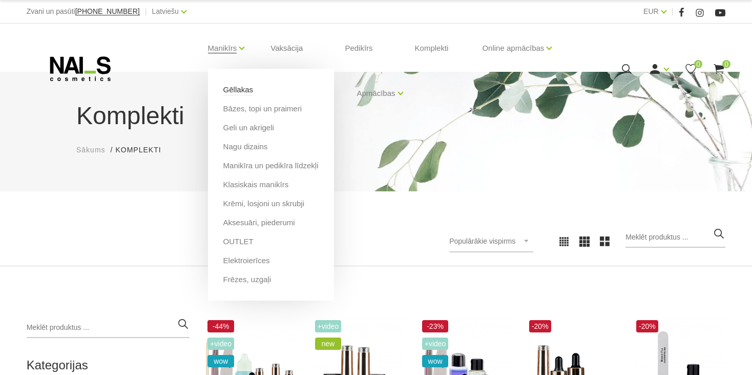
click at [240, 89] on link "Gēllakas" at bounding box center [238, 89] width 30 height 11
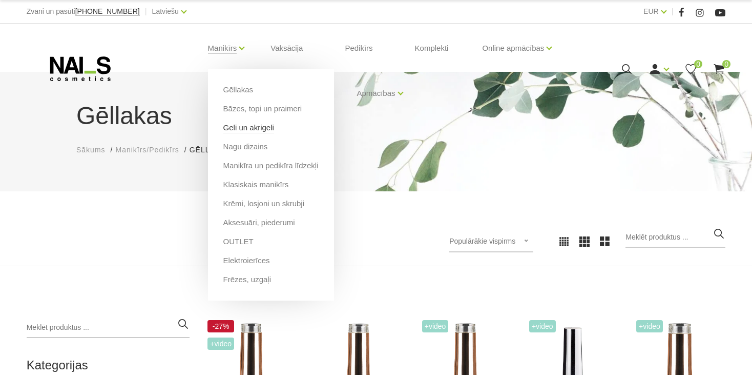
click at [239, 128] on link "Geli un akrigeli" at bounding box center [248, 127] width 51 height 11
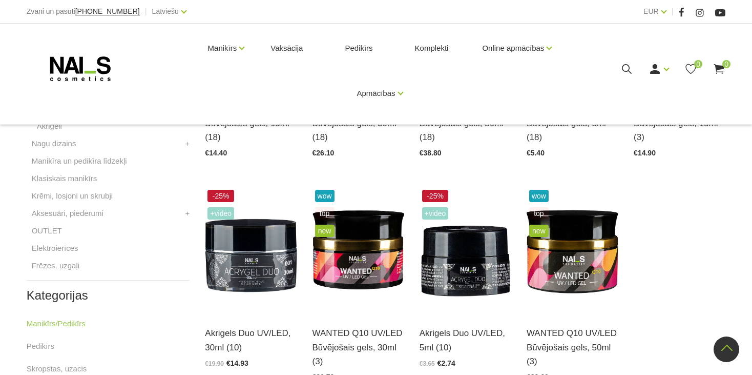
scroll to position [410, 0]
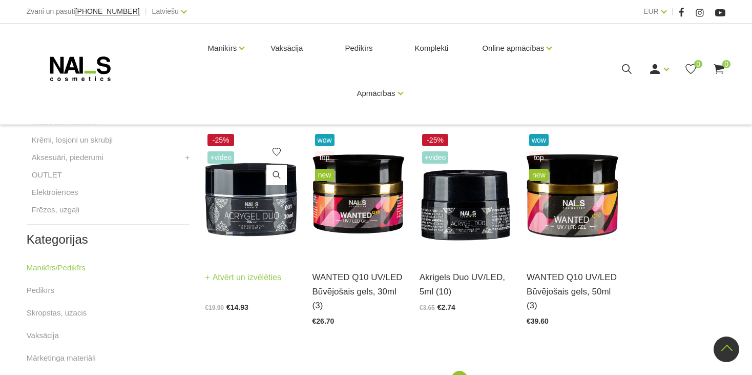
click at [259, 209] on img at bounding box center [251, 194] width 92 height 126
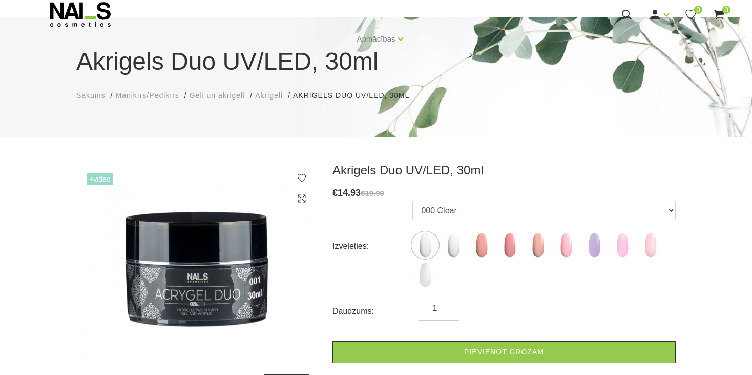
scroll to position [154, 0]
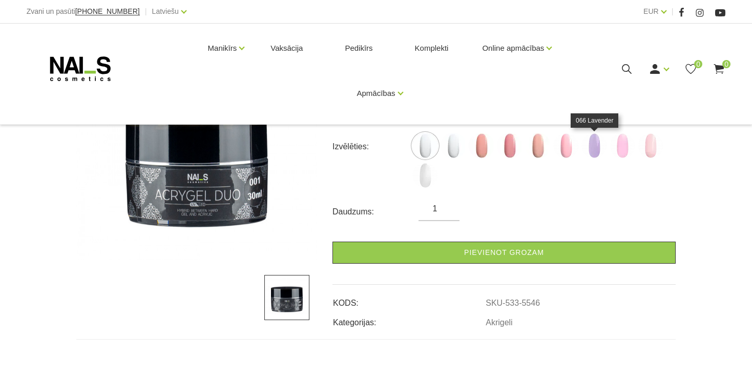
click at [592, 148] on img at bounding box center [595, 146] width 26 height 26
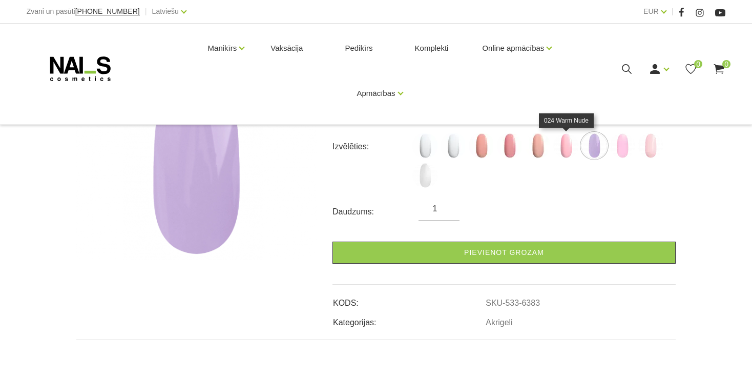
click at [561, 146] on img at bounding box center [567, 146] width 26 height 26
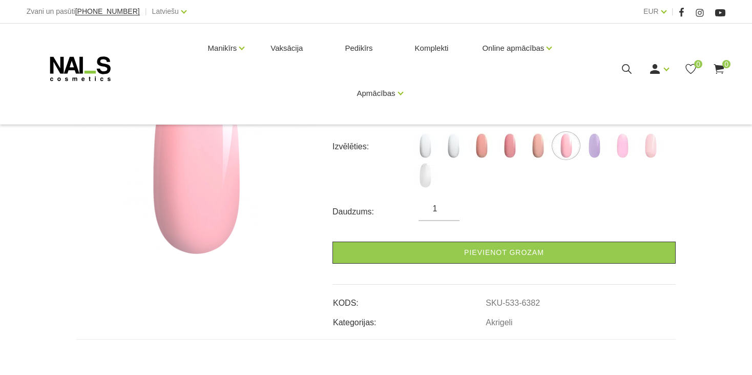
scroll to position [103, 0]
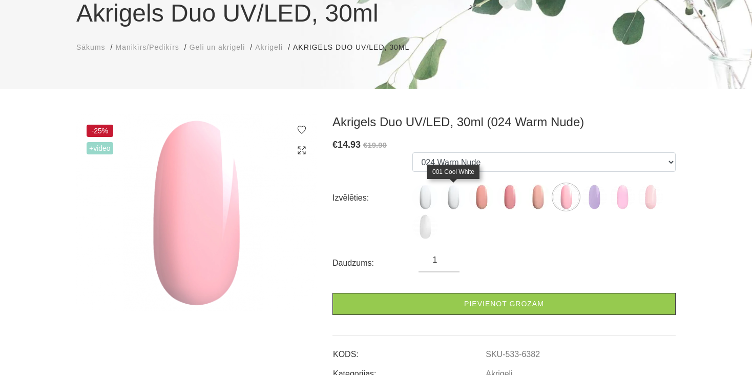
click at [451, 197] on img at bounding box center [454, 197] width 26 height 26
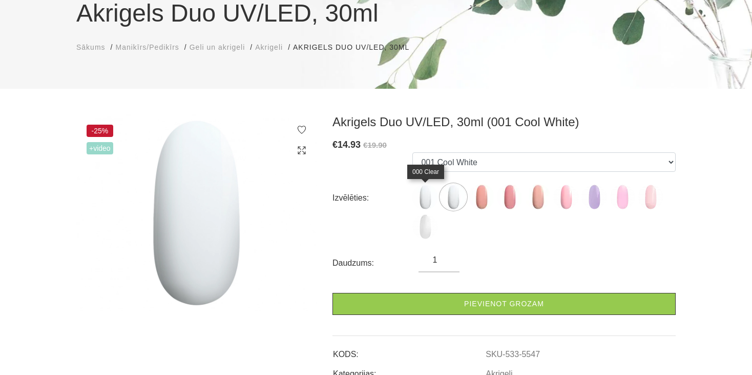
click at [420, 194] on img at bounding box center [426, 197] width 26 height 26
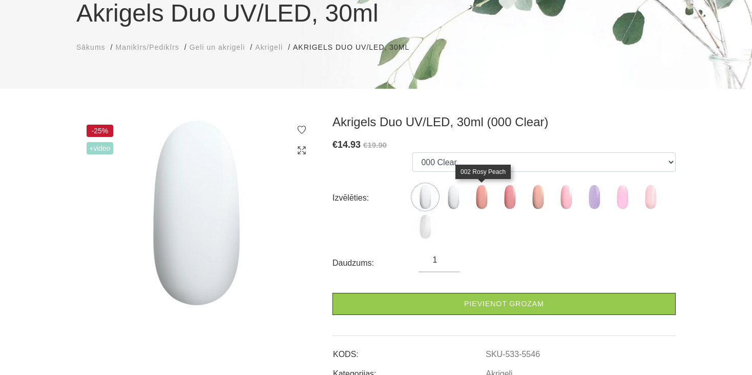
click at [479, 189] on img at bounding box center [482, 197] width 26 height 26
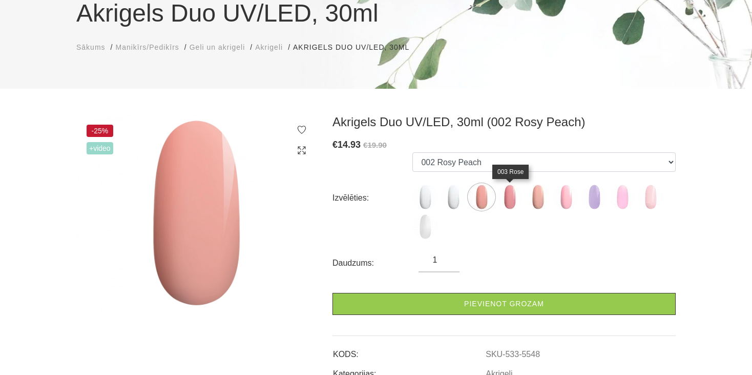
click at [513, 189] on img at bounding box center [510, 197] width 26 height 26
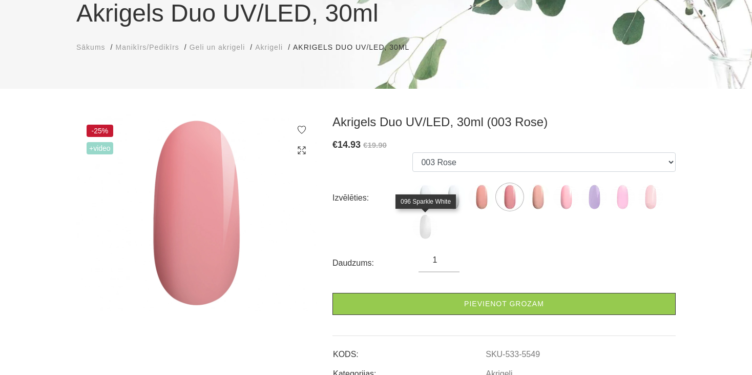
click at [426, 225] on img at bounding box center [426, 227] width 26 height 26
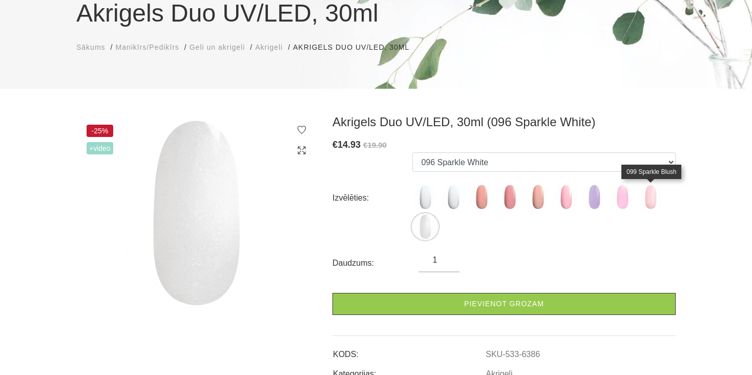
click at [649, 194] on img at bounding box center [651, 197] width 26 height 26
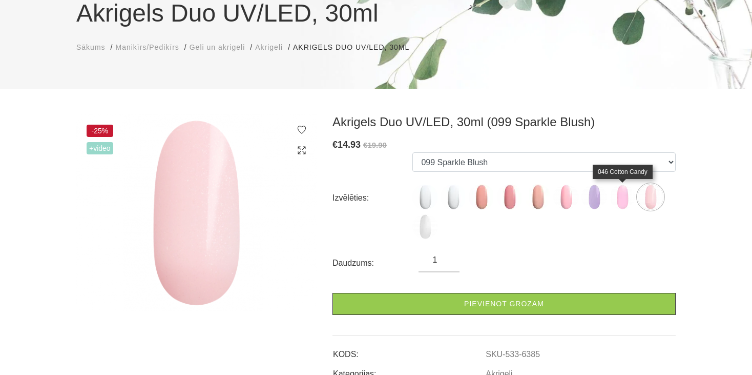
click at [619, 195] on img at bounding box center [623, 197] width 26 height 26
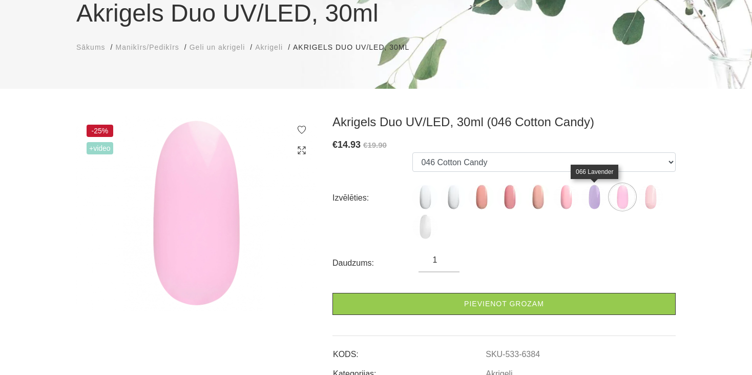
click at [600, 194] on img at bounding box center [595, 197] width 26 height 26
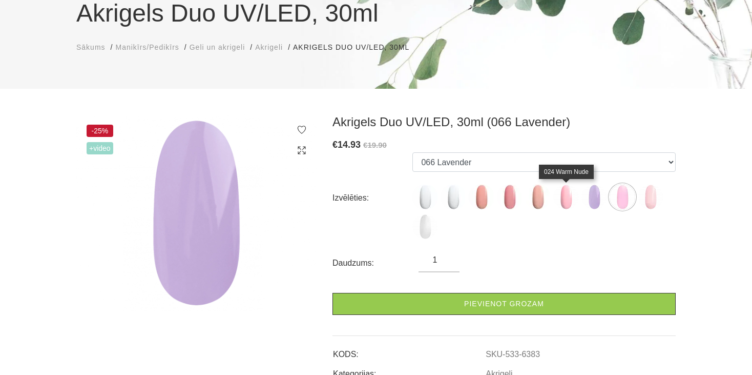
click at [565, 195] on img at bounding box center [567, 197] width 26 height 26
select select "6382"
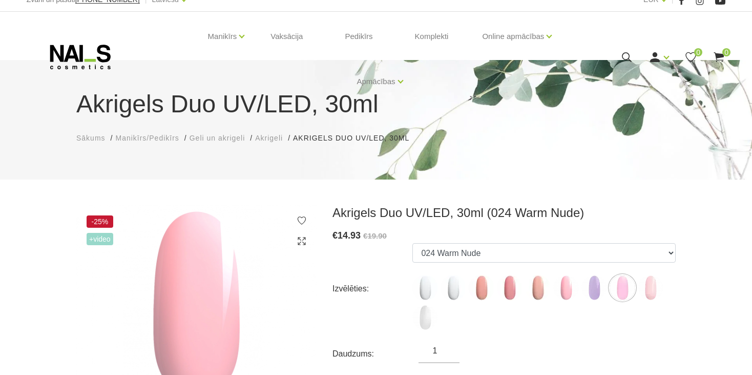
scroll to position [0, 0]
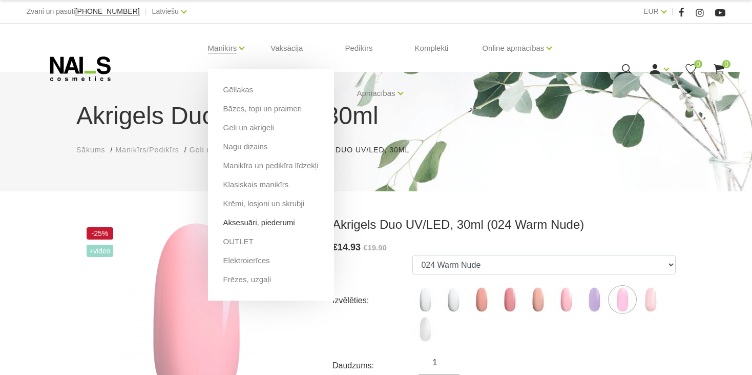
click at [235, 220] on link "Aksesuāri, piederumi" at bounding box center [259, 222] width 72 height 11
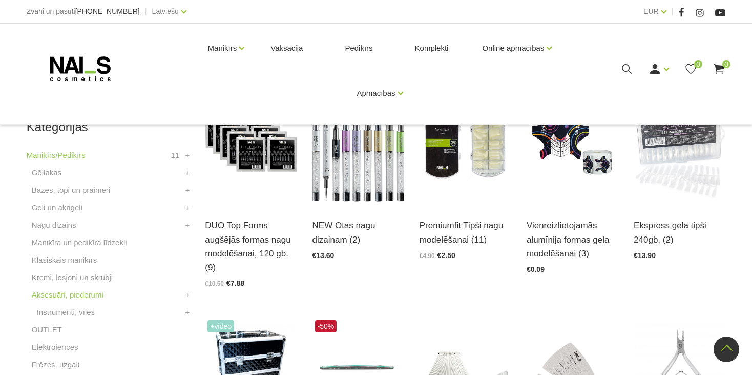
scroll to position [256, 0]
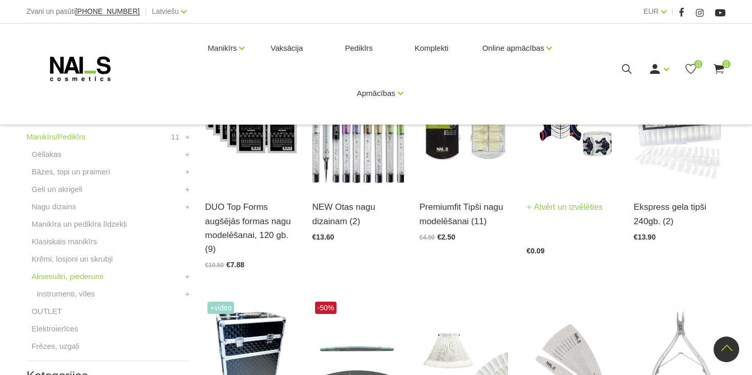
click at [556, 207] on link "Atvērt un izvēlēties" at bounding box center [565, 207] width 76 height 14
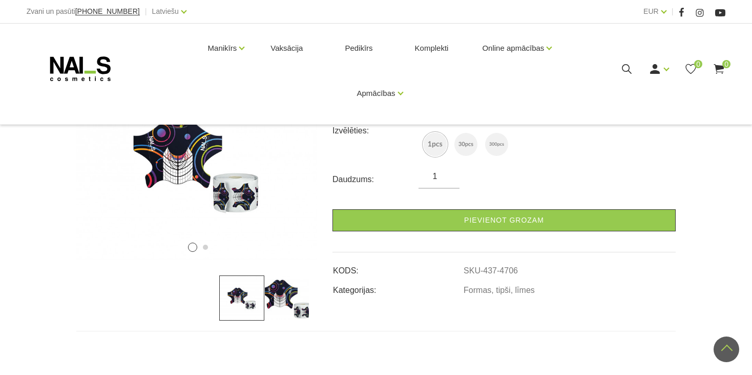
scroll to position [103, 0]
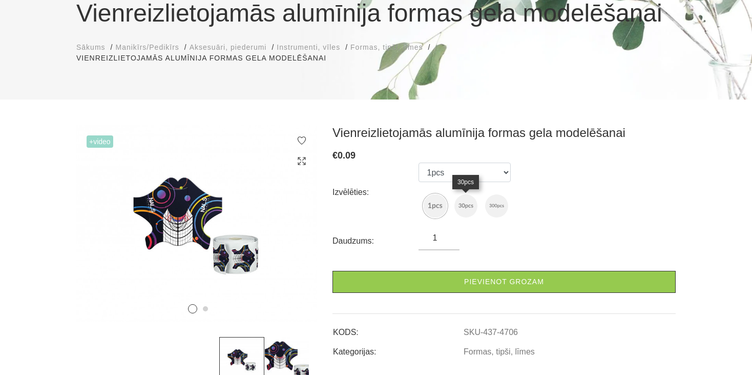
click at [464, 203] on img at bounding box center [466, 205] width 23 height 23
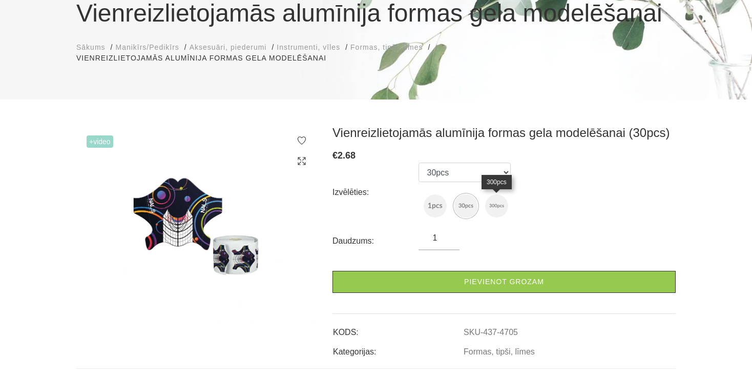
click at [494, 201] on img at bounding box center [496, 205] width 23 height 23
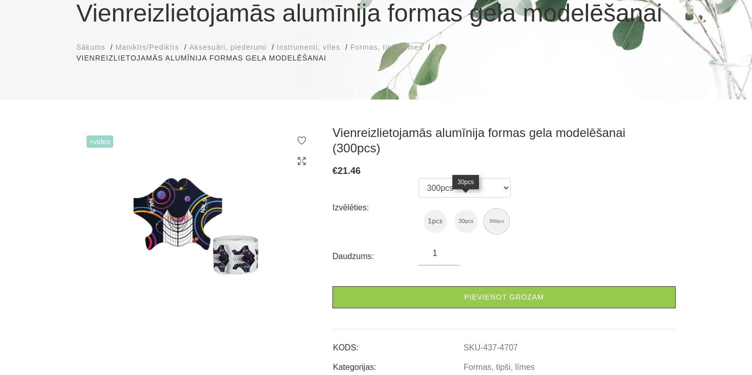
click at [468, 210] on img at bounding box center [466, 221] width 23 height 23
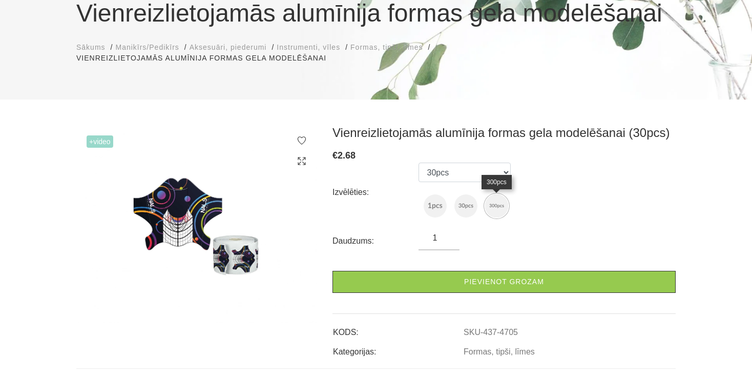
click at [499, 209] on img at bounding box center [496, 205] width 23 height 23
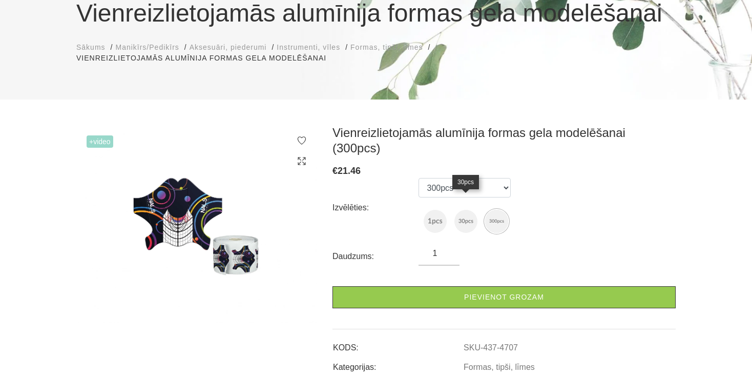
click at [473, 210] on img at bounding box center [466, 221] width 23 height 23
select select "4705"
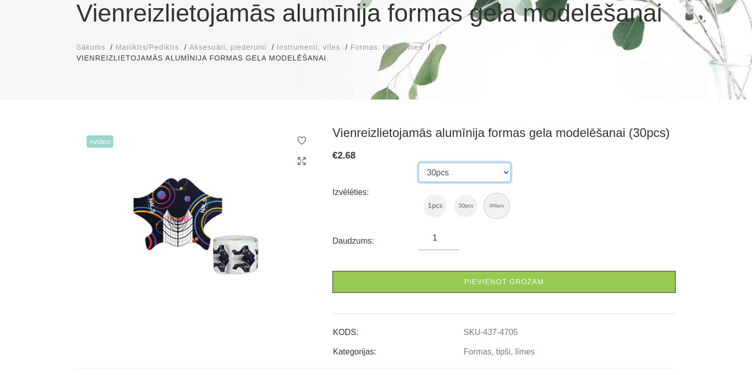
click at [507, 178] on select "1pcs 30pcs 300pcs" at bounding box center [465, 171] width 92 height 19
click at [577, 148] on div "Vienreizlietojamās alumīnija formas gela modelēšanai (30pcs) € 2.68 Izvēlēties:…" at bounding box center [504, 241] width 343 height 233
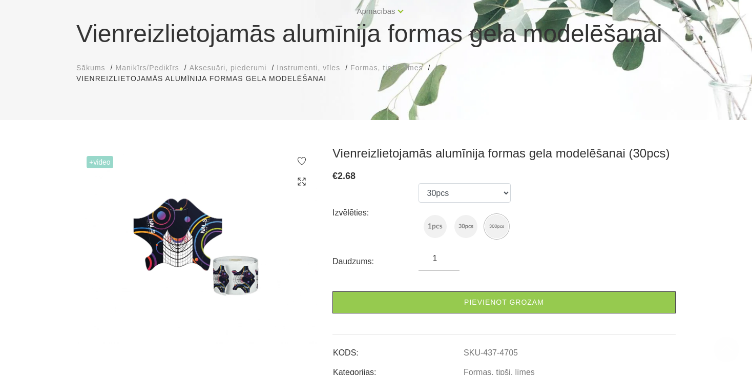
scroll to position [0, 0]
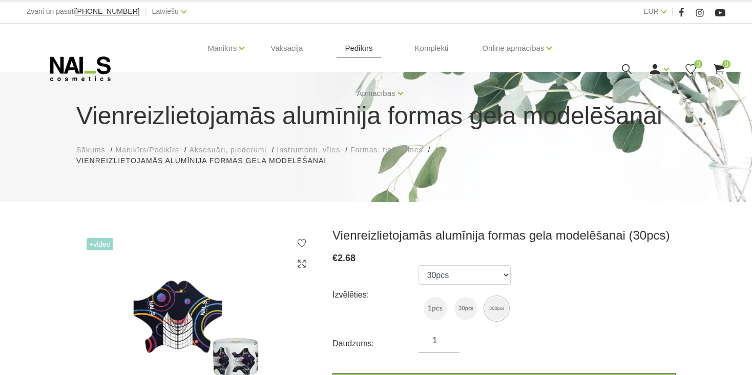
click at [351, 42] on link "Pedikīrs" at bounding box center [359, 48] width 44 height 49
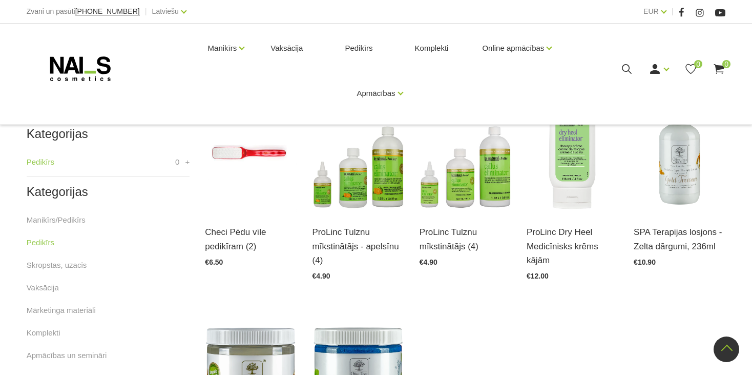
scroll to position [205, 0]
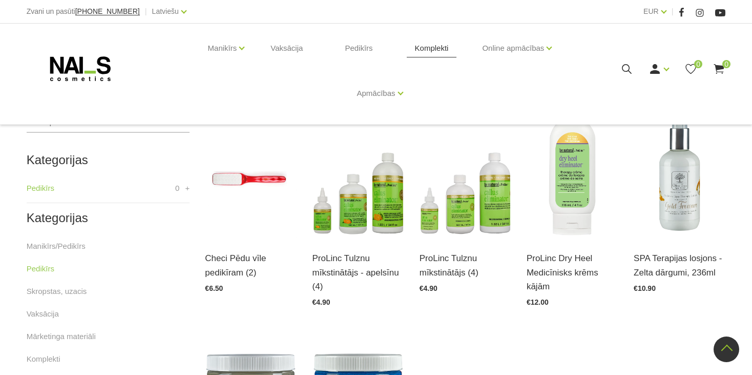
click at [424, 48] on link "Komplekti" at bounding box center [432, 48] width 50 height 49
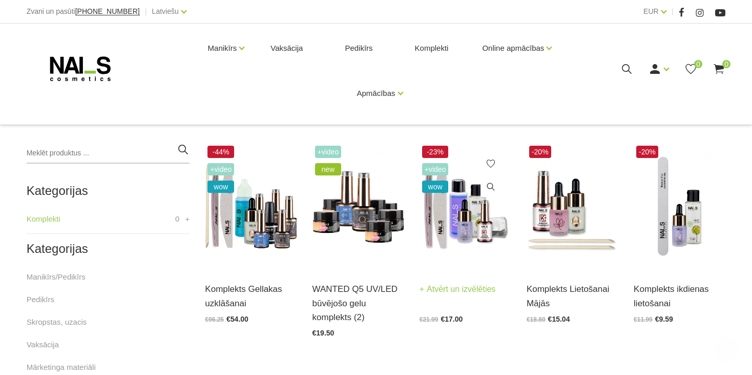
scroll to position [205, 0]
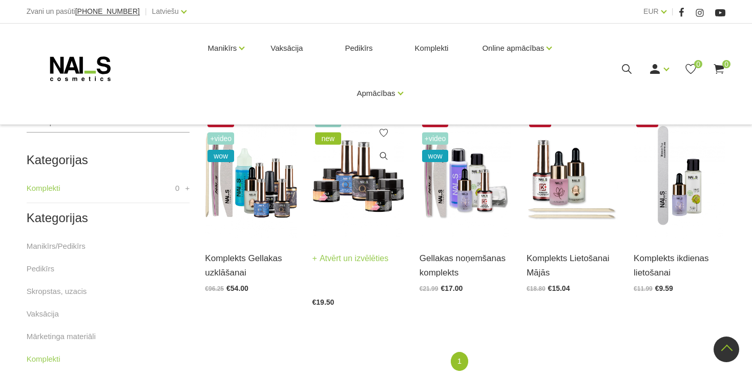
click at [346, 183] on img at bounding box center [359, 175] width 92 height 126
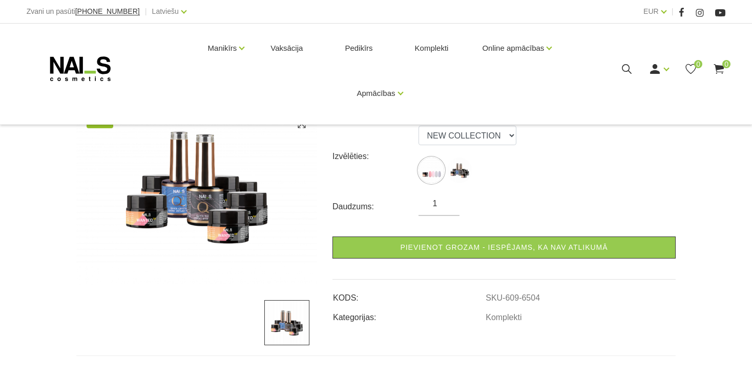
scroll to position [154, 0]
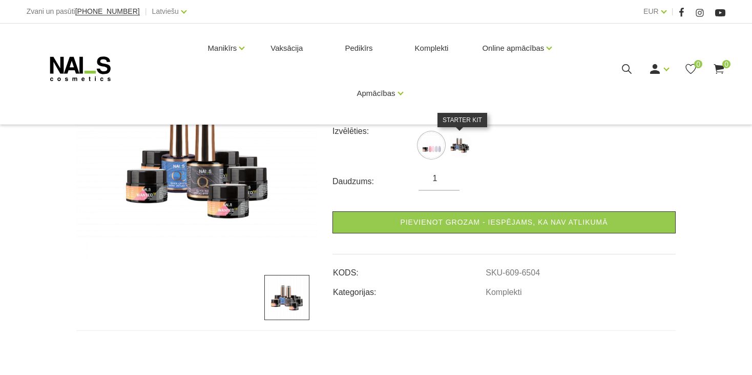
click at [455, 144] on img at bounding box center [460, 145] width 26 height 26
select select "6452"
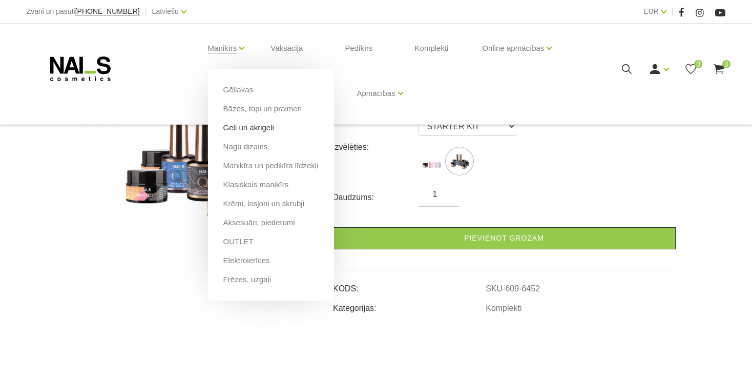
click at [242, 129] on link "Geli un akrigeli" at bounding box center [248, 127] width 51 height 11
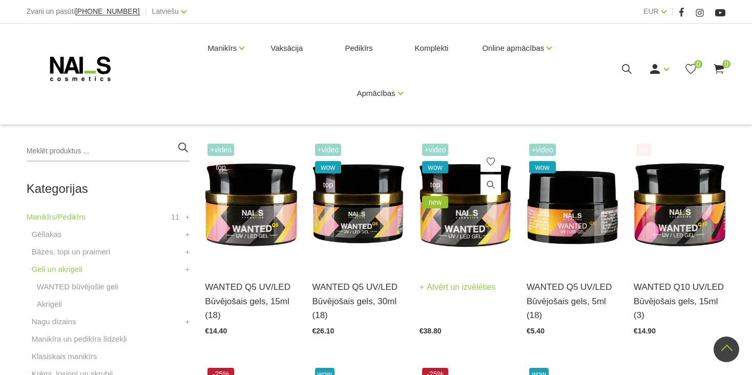
scroll to position [154, 0]
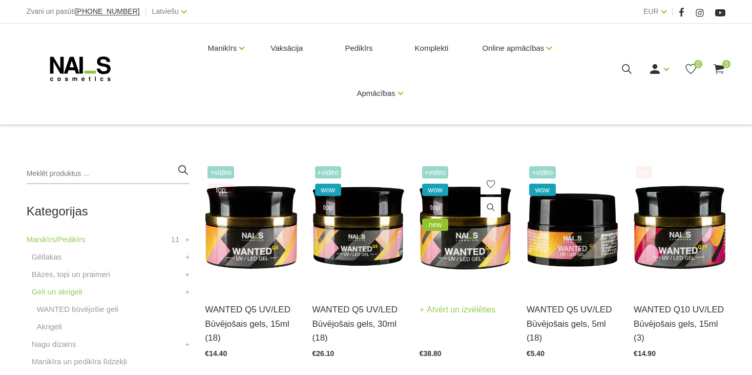
click at [460, 244] on img at bounding box center [466, 226] width 92 height 126
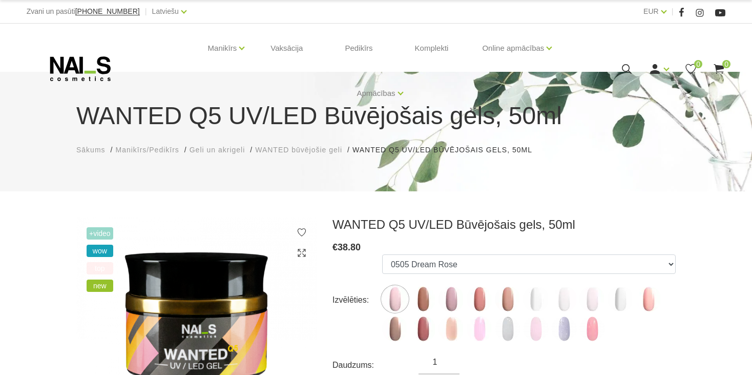
scroll to position [103, 0]
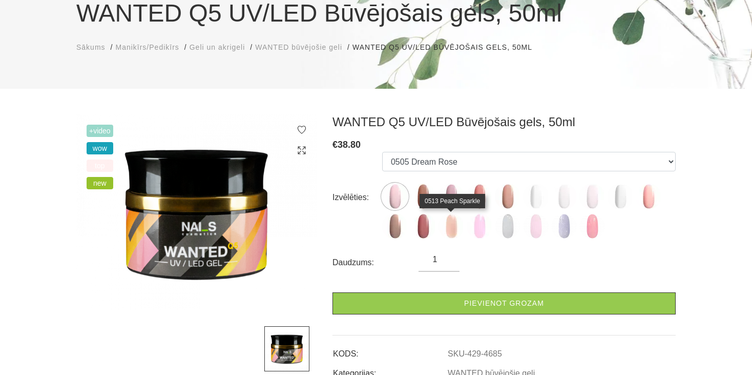
click at [452, 226] on img at bounding box center [452, 226] width 26 height 26
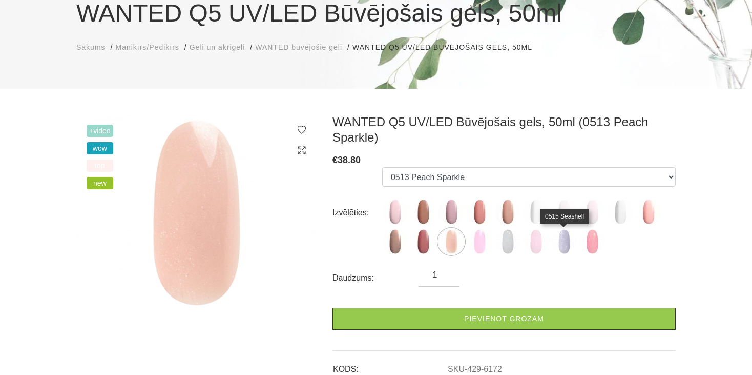
click at [563, 235] on img at bounding box center [564, 242] width 26 height 26
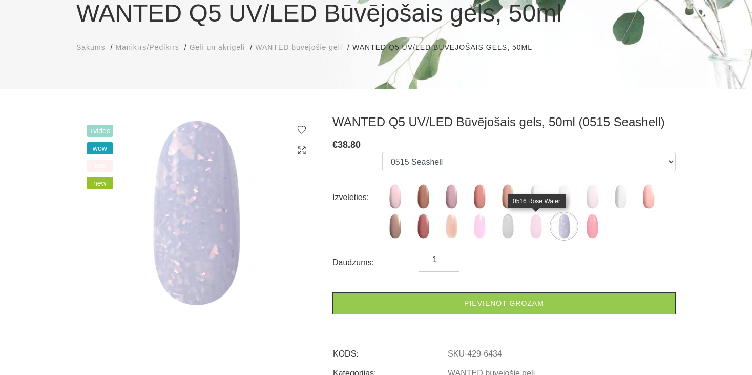
click at [530, 231] on img at bounding box center [536, 226] width 26 height 26
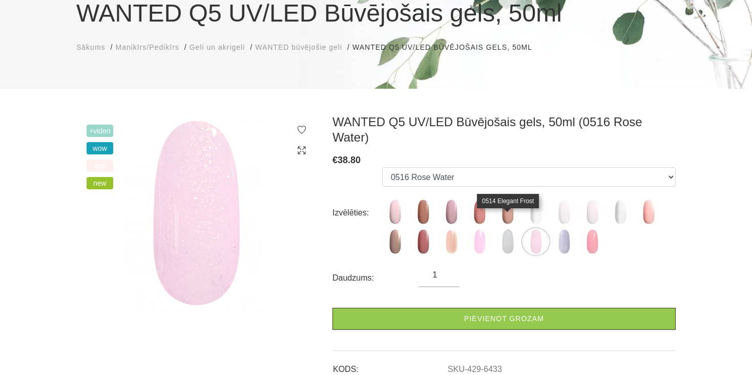
click at [498, 229] on img at bounding box center [508, 242] width 26 height 26
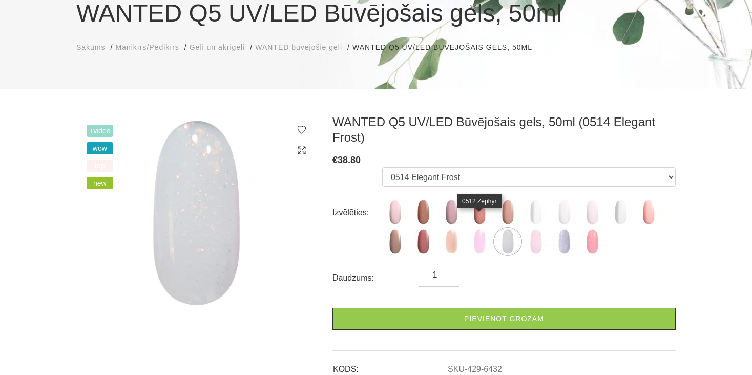
click at [473, 229] on img at bounding box center [480, 242] width 26 height 26
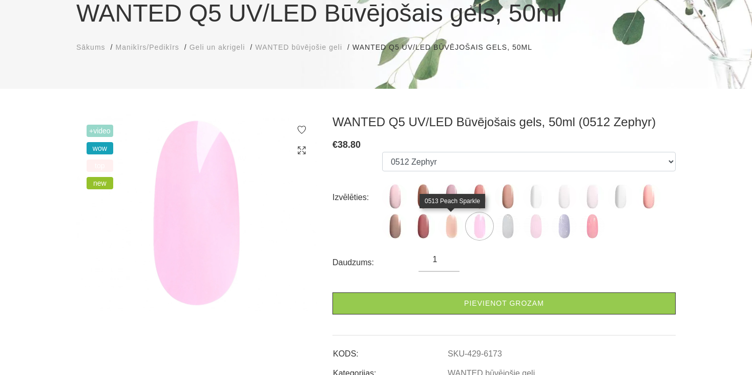
click at [447, 228] on img at bounding box center [452, 226] width 26 height 26
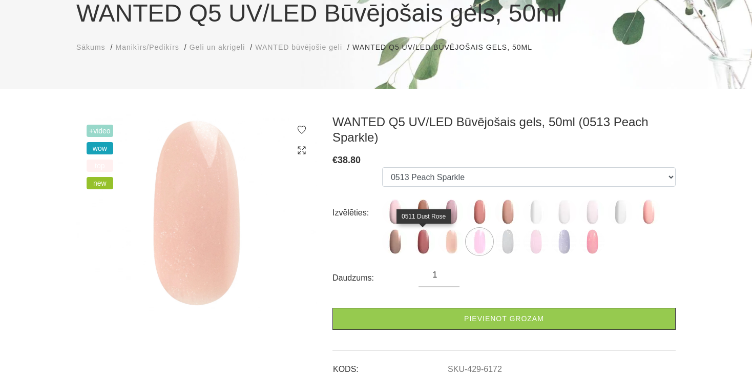
click at [427, 230] on img at bounding box center [424, 242] width 26 height 26
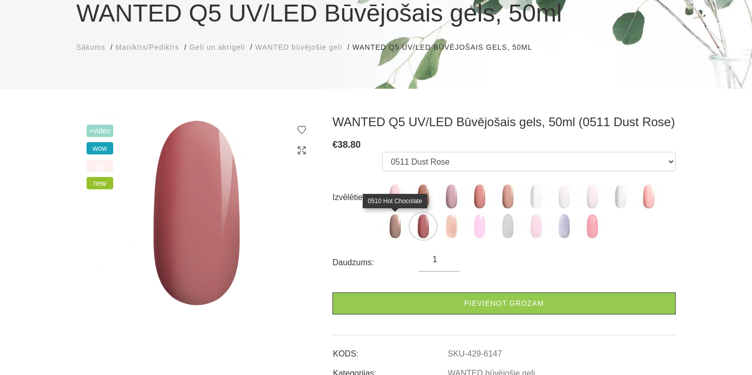
click at [391, 230] on img at bounding box center [395, 226] width 26 height 26
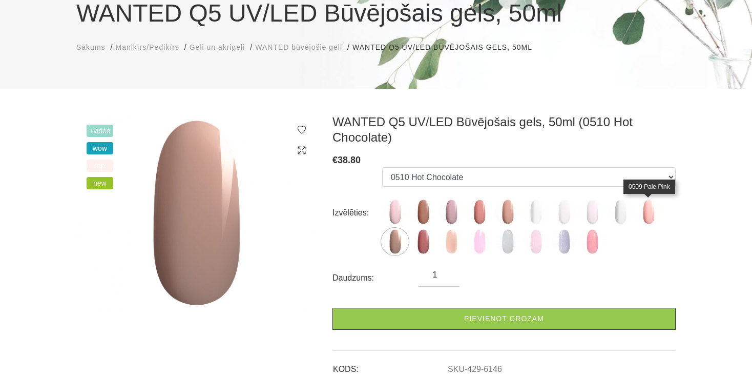
click at [653, 215] on img at bounding box center [649, 212] width 26 height 26
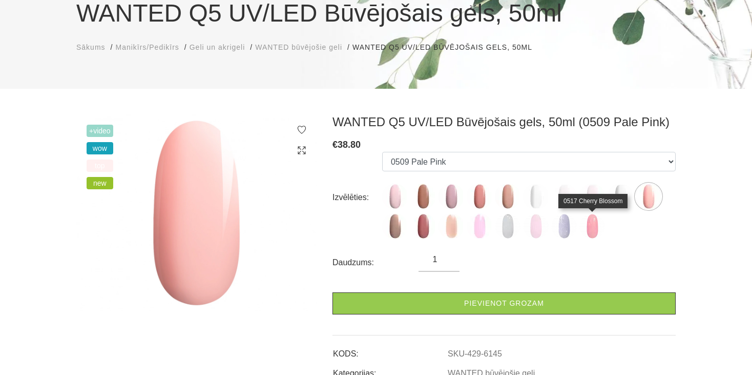
click at [588, 226] on img at bounding box center [593, 226] width 26 height 26
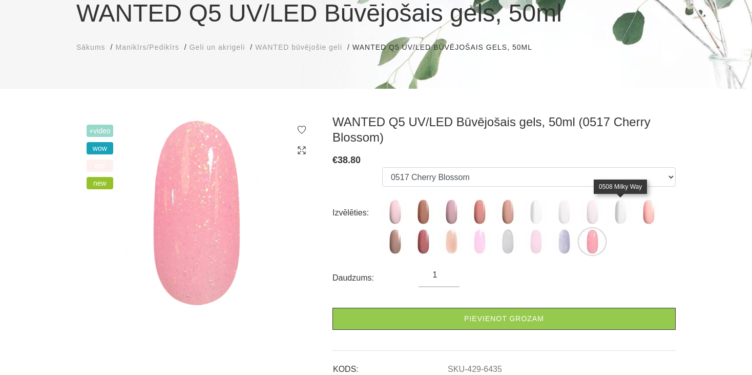
click at [613, 205] on img at bounding box center [621, 212] width 26 height 26
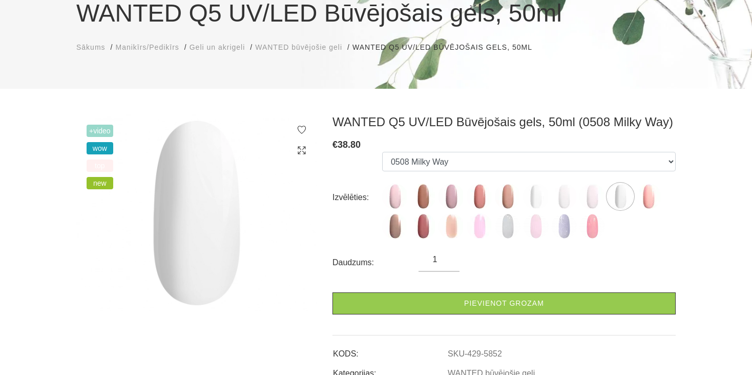
click at [600, 209] on ul "0505 Dream Rose 0504 Caramel 0501 Nude Sparkle 0502 Mood 0503 Macchiato 0500 Pr…" at bounding box center [529, 197] width 294 height 91
click at [588, 202] on img at bounding box center [593, 196] width 26 height 26
select select "5559"
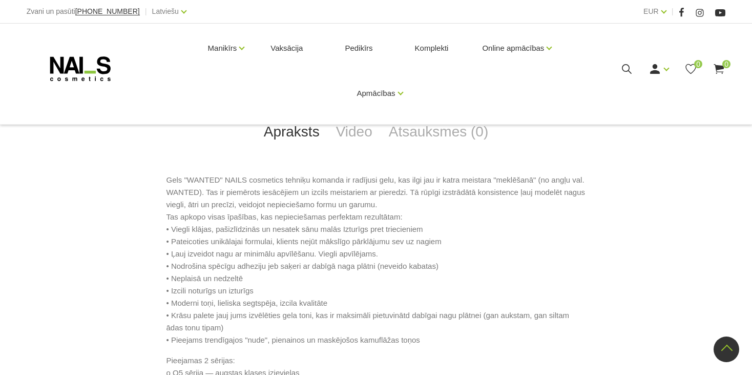
scroll to position [461, 0]
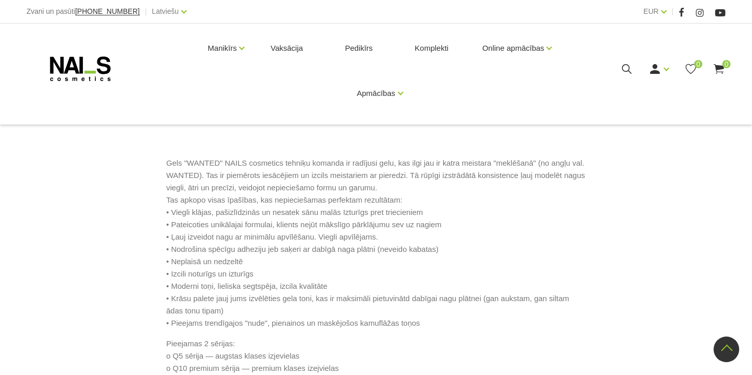
drag, startPoint x: 168, startPoint y: 192, endPoint x: 231, endPoint y: 195, distance: 63.6
click at [231, 195] on p "Gels "WANTED" NAILS cosmetics tehniķu komanda ir radījusi gelu, kas ilgi jau ir…" at bounding box center [377, 243] width 420 height 172
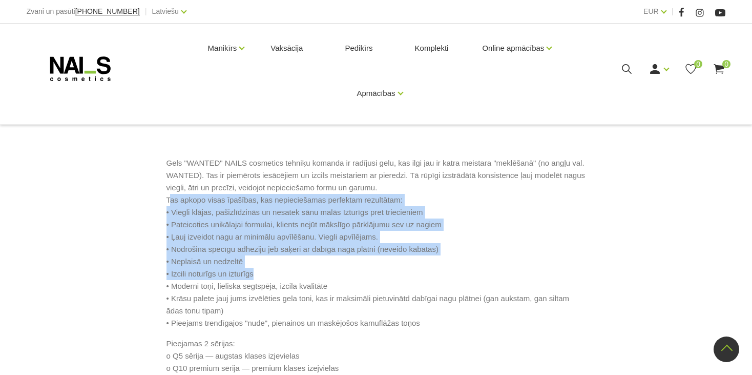
drag, startPoint x: 171, startPoint y: 193, endPoint x: 389, endPoint y: 339, distance: 262.4
click at [389, 329] on p "Gels "WANTED" NAILS cosmetics tehniķu komanda ir radījusi gelu, kas ilgi jau ir…" at bounding box center [377, 243] width 420 height 172
click at [391, 329] on p "Gels "WANTED" NAILS cosmetics tehniķu komanda ir radījusi gelu, kas ilgi jau ir…" at bounding box center [377, 243] width 420 height 172
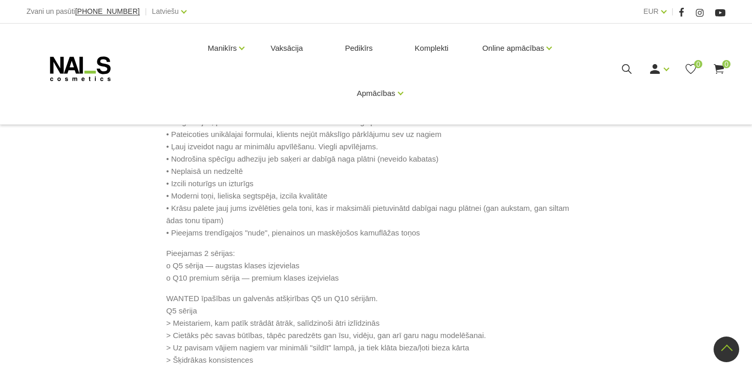
scroll to position [564, 0]
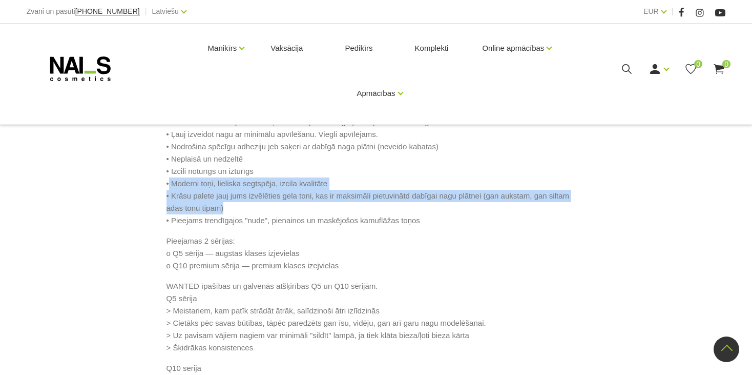
drag, startPoint x: 168, startPoint y: 264, endPoint x: 280, endPoint y: 300, distance: 117.4
click at [280, 227] on p "Gels "WANTED" NAILS cosmetics tehniķu komanda ir radījusi gelu, kas ilgi jau ir…" at bounding box center [377, 140] width 420 height 172
click at [279, 227] on p "Gels "WANTED" NAILS cosmetics tehniķu komanda ir radījusi gelu, kas ilgi jau ir…" at bounding box center [377, 140] width 420 height 172
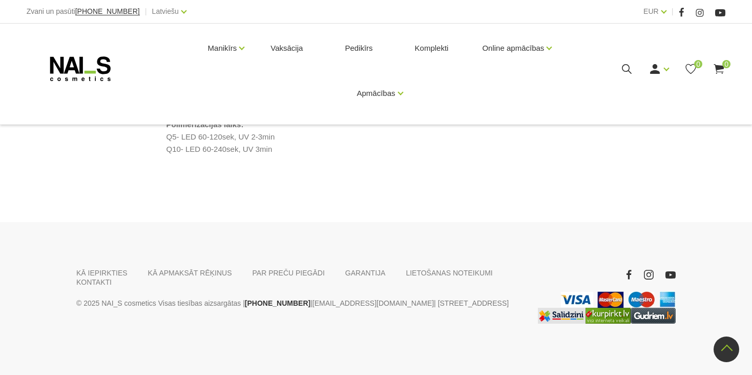
scroll to position [1140, 0]
